Goal: Task Accomplishment & Management: Manage account settings

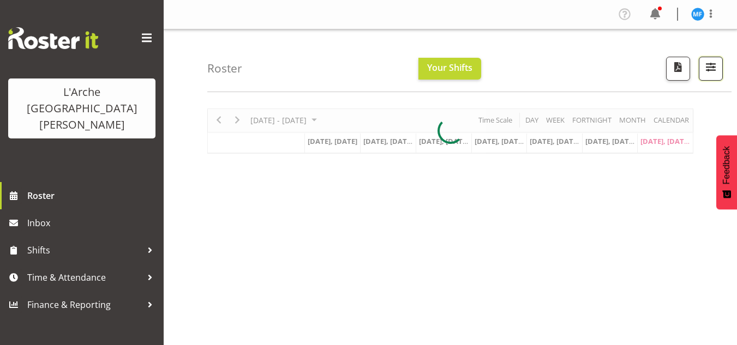
click at [722, 69] on button "button" at bounding box center [711, 69] width 24 height 24
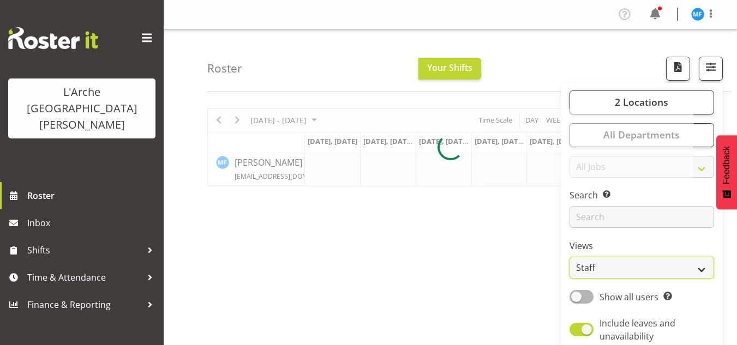
click at [619, 261] on select "Staff Role Shift - Horizontal Shift - Vertical Staff - Location" at bounding box center [641, 268] width 145 height 22
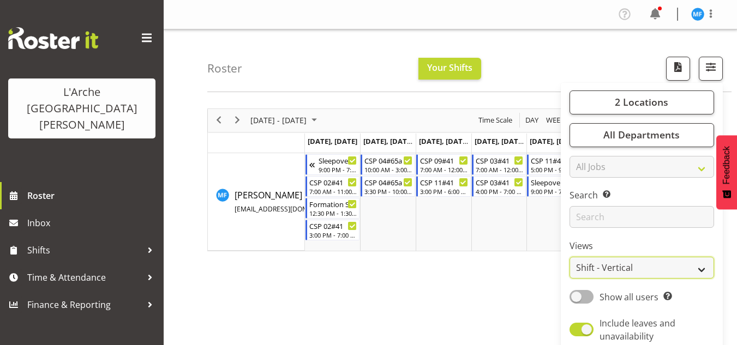
click at [570, 257] on select "Staff Role Shift - Horizontal Shift - Vertical Staff - Location" at bounding box center [641, 268] width 145 height 22
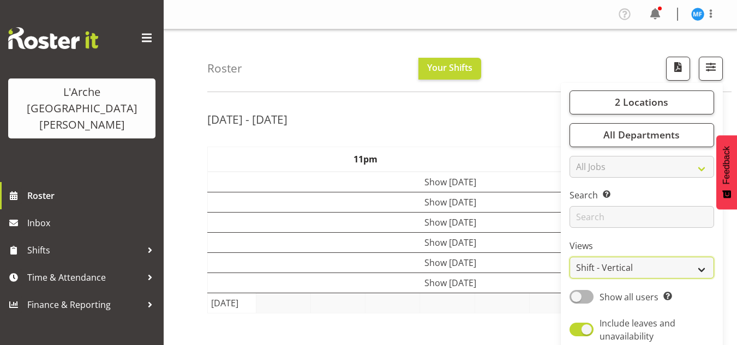
click at [597, 265] on select "Staff Role Shift - Horizontal Shift - Vertical Staff - Location" at bounding box center [641, 268] width 145 height 22
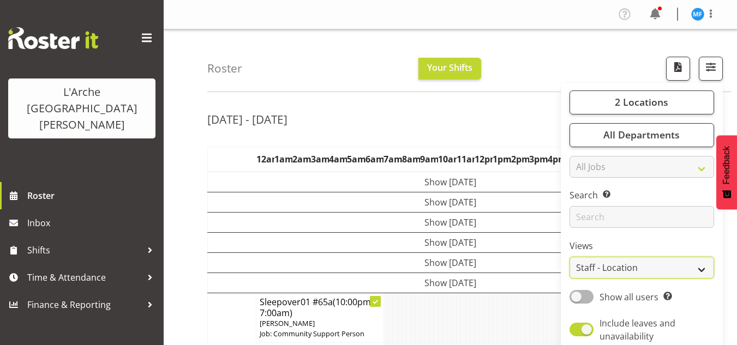
click at [570, 257] on select "Staff Role Shift - Horizontal Shift - Vertical Staff - Location" at bounding box center [641, 268] width 145 height 22
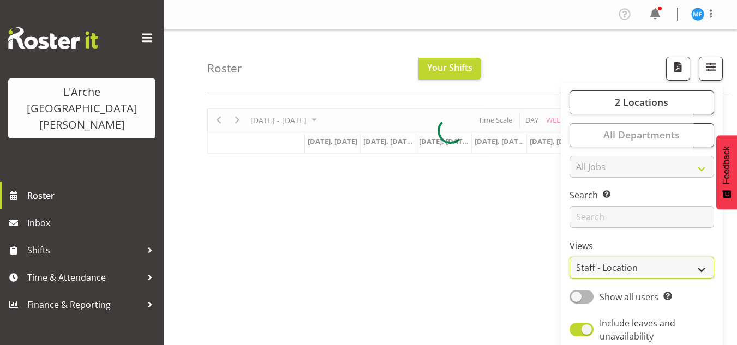
click at [602, 258] on select "Staff Role Shift - Horizontal Shift - Vertical Staff - Location" at bounding box center [641, 268] width 145 height 22
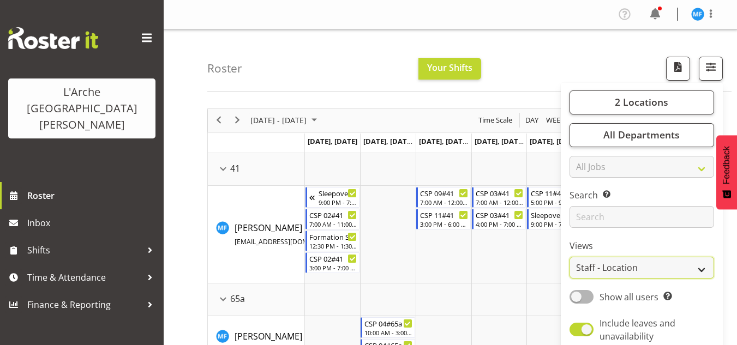
select select "shiftH"
click at [570, 257] on select "Staff Role Shift - Horizontal Shift - Vertical Staff - Location" at bounding box center [641, 268] width 145 height 22
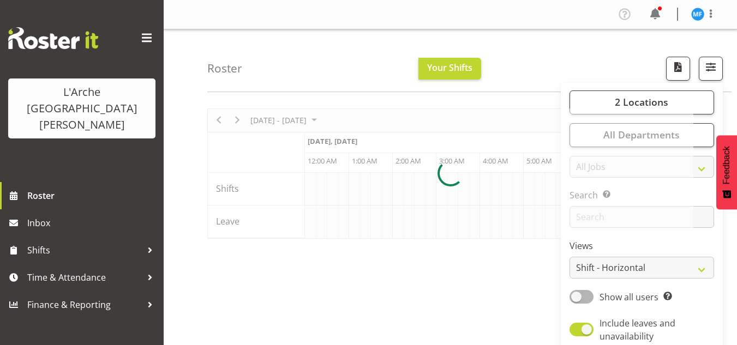
click at [454, 266] on div "[DATE] - [DATE] [DATE] Timeline Day Timeline Week Timeline Fortnight Timeline M…" at bounding box center [472, 318] width 530 height 436
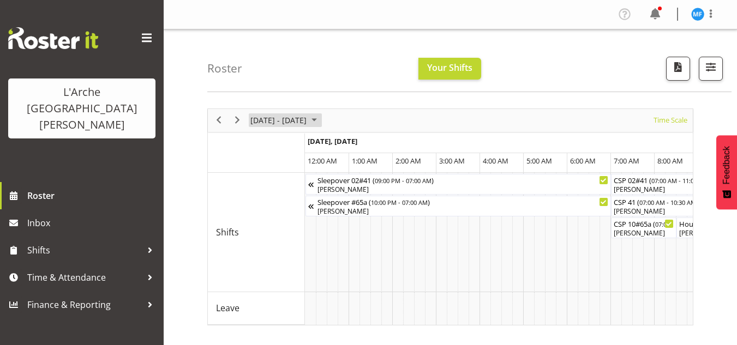
click at [308, 123] on span "[DATE] - [DATE]" at bounding box center [278, 120] width 58 height 14
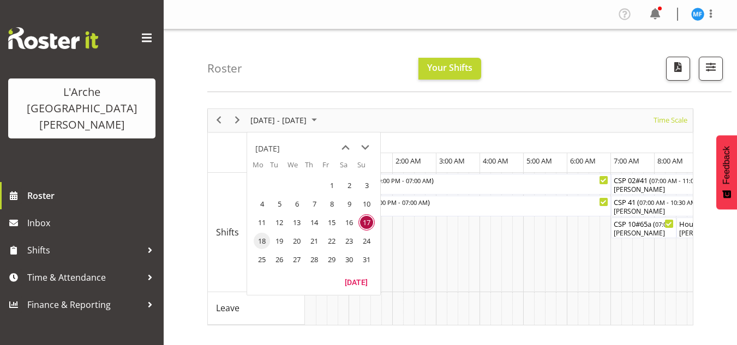
click at [266, 241] on span "18" at bounding box center [262, 241] width 16 height 16
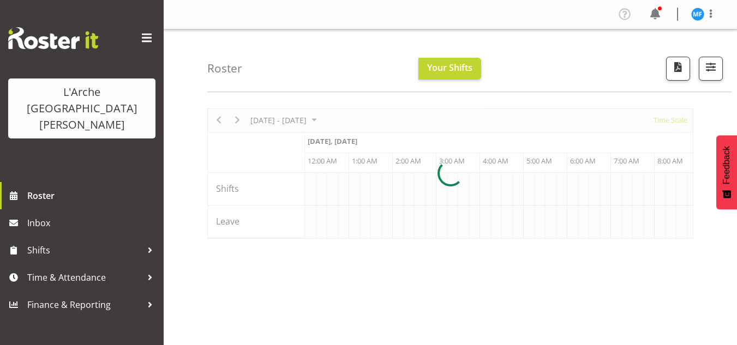
click at [303, 113] on div at bounding box center [450, 174] width 486 height 130
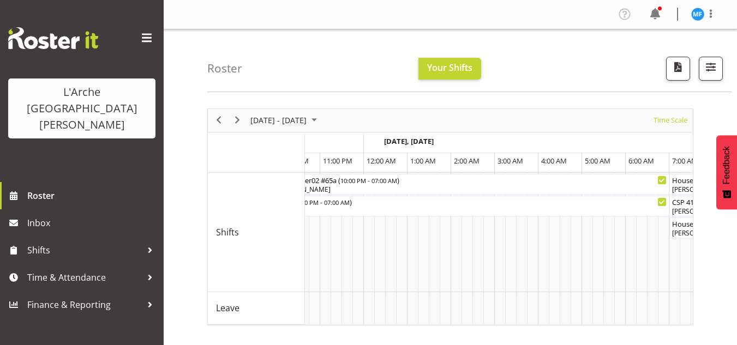
scroll to position [0, 1195]
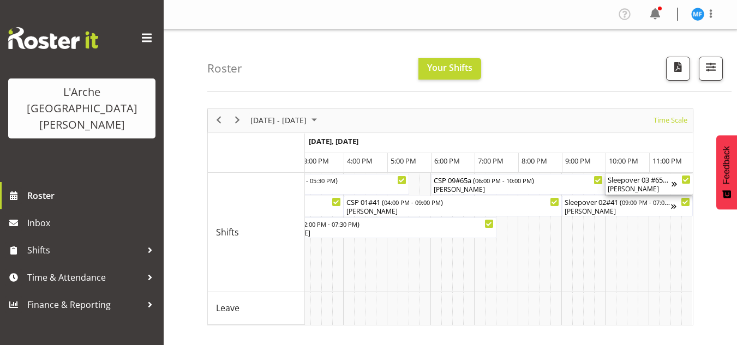
click at [647, 187] on div "[PERSON_NAME]" at bounding box center [640, 189] width 64 height 10
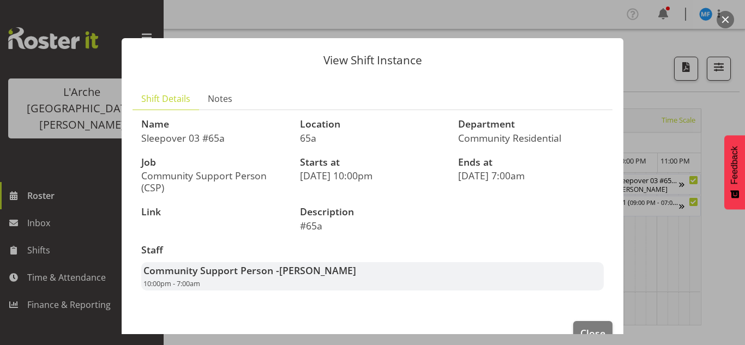
click at [661, 53] on div at bounding box center [372, 172] width 745 height 345
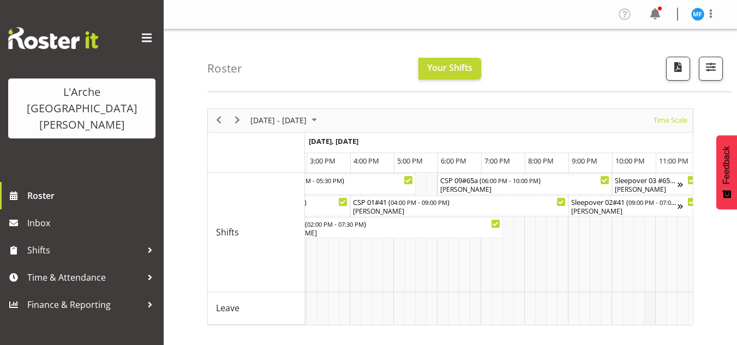
drag, startPoint x: 675, startPoint y: 324, endPoint x: 650, endPoint y: 323, distance: 25.6
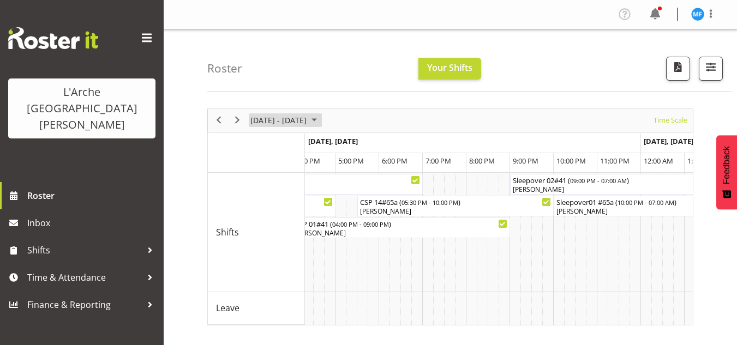
click at [308, 118] on span "[DATE] - [DATE]" at bounding box center [278, 120] width 58 height 14
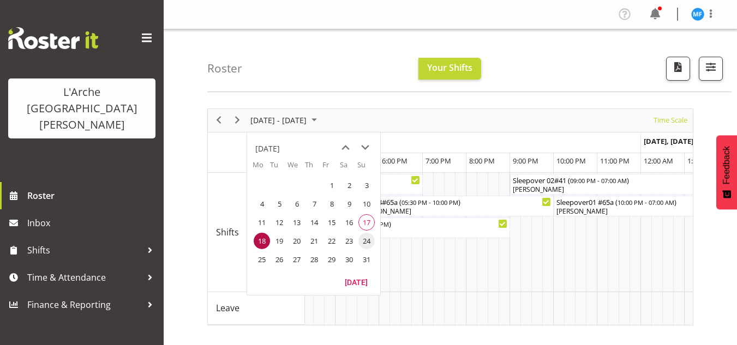
click at [362, 243] on span "24" at bounding box center [366, 241] width 16 height 16
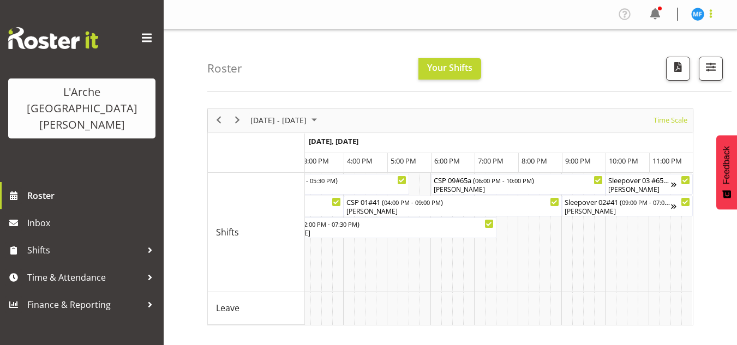
click at [713, 9] on span at bounding box center [710, 13] width 13 height 13
click at [674, 56] on link "Log Out" at bounding box center [664, 57] width 105 height 20
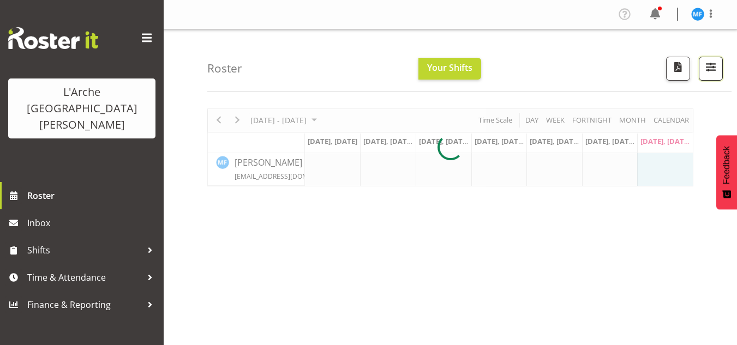
click at [712, 73] on span "button" at bounding box center [711, 67] width 14 height 14
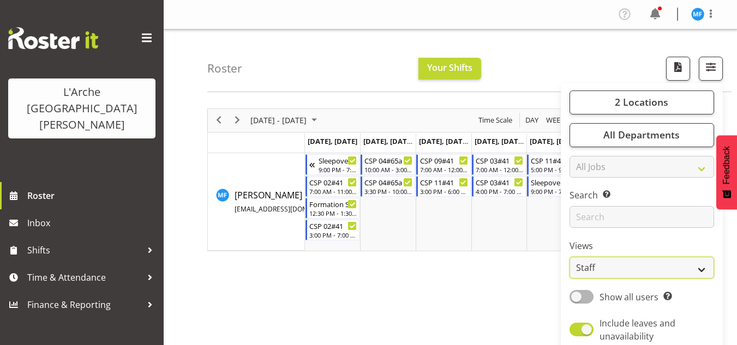
click at [619, 261] on select "Staff Role Shift - Horizontal Shift - Vertical Staff - Location" at bounding box center [641, 268] width 145 height 22
select select "shiftH"
click at [570, 257] on select "Staff Role Shift - Horizontal Shift - Vertical Staff - Location" at bounding box center [641, 268] width 145 height 22
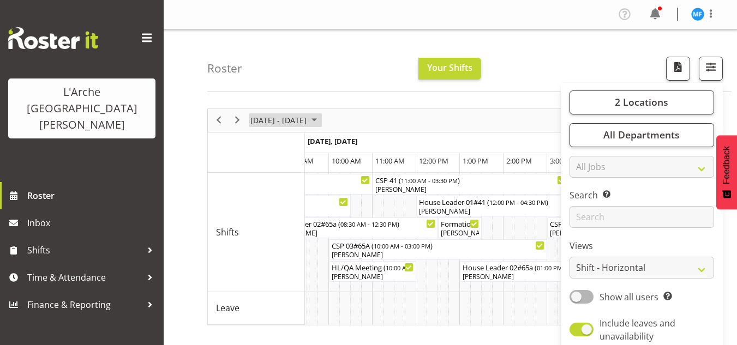
click at [292, 118] on span "[DATE] - [DATE]" at bounding box center [278, 120] width 58 height 14
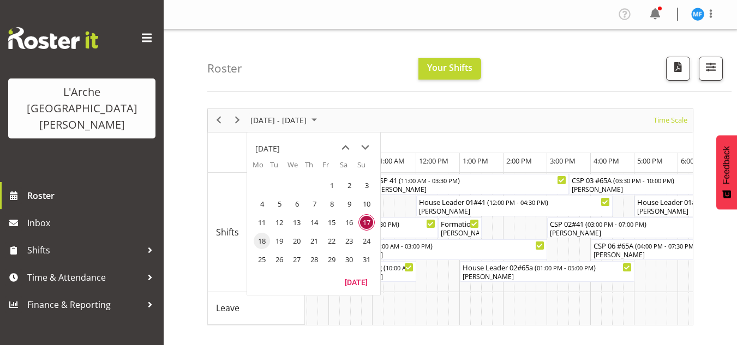
click at [265, 236] on span "18" at bounding box center [262, 241] width 16 height 16
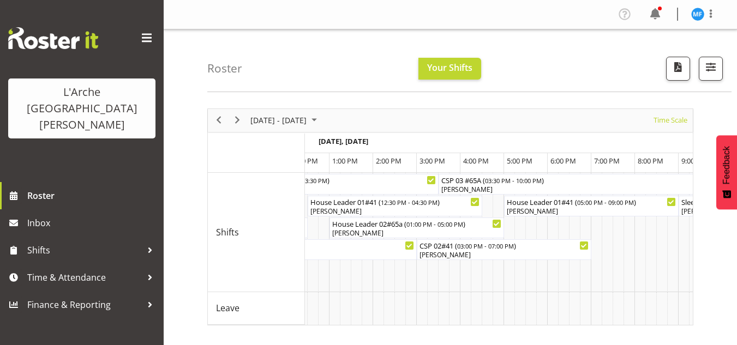
scroll to position [0, 554]
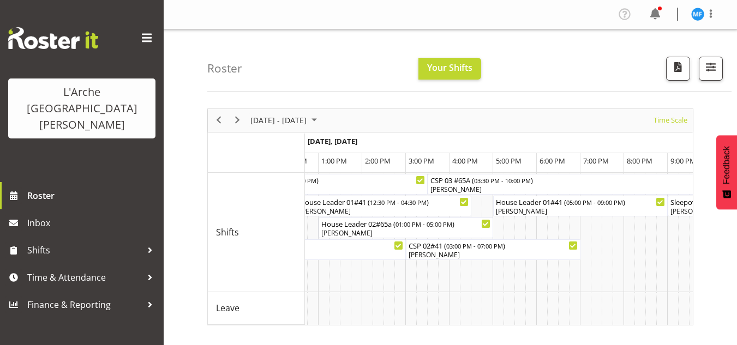
click at [725, 171] on span "Feedback" at bounding box center [727, 165] width 10 height 38
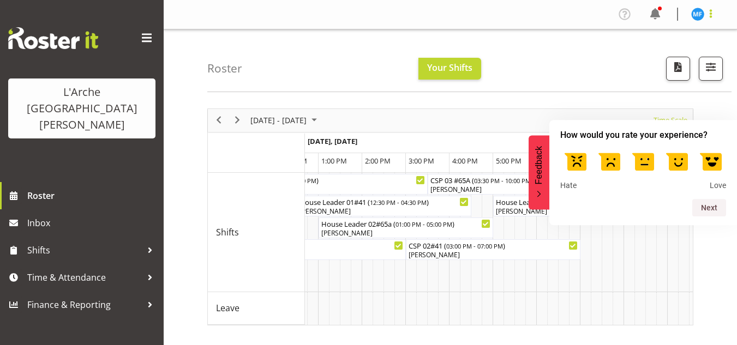
click at [712, 15] on span at bounding box center [710, 13] width 13 height 13
click at [670, 55] on link "Log Out" at bounding box center [664, 57] width 105 height 20
